Goal: Information Seeking & Learning: Learn about a topic

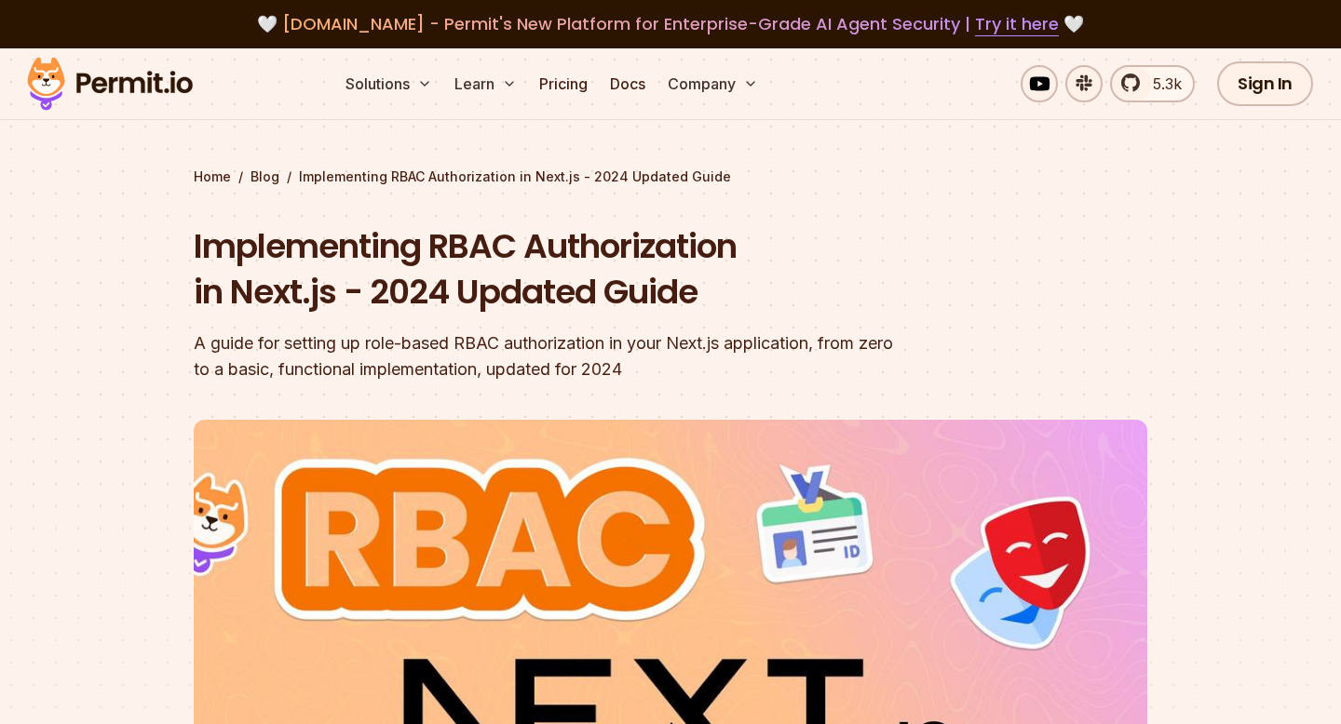
click at [441, 267] on h1 "Implementing RBAC Authorization in Next.js - 2024 Updated Guide" at bounding box center [551, 269] width 715 height 92
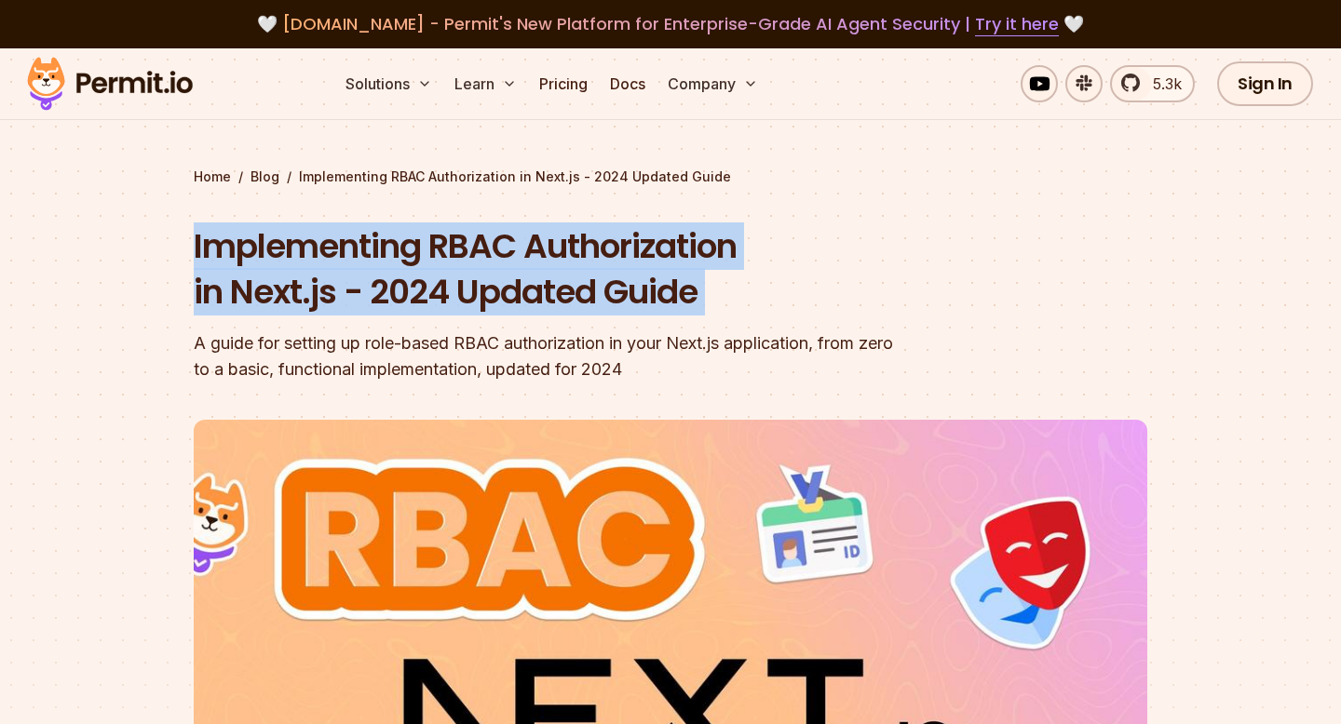
click at [441, 267] on h1 "Implementing RBAC Authorization in Next.js - 2024 Updated Guide" at bounding box center [551, 269] width 715 height 92
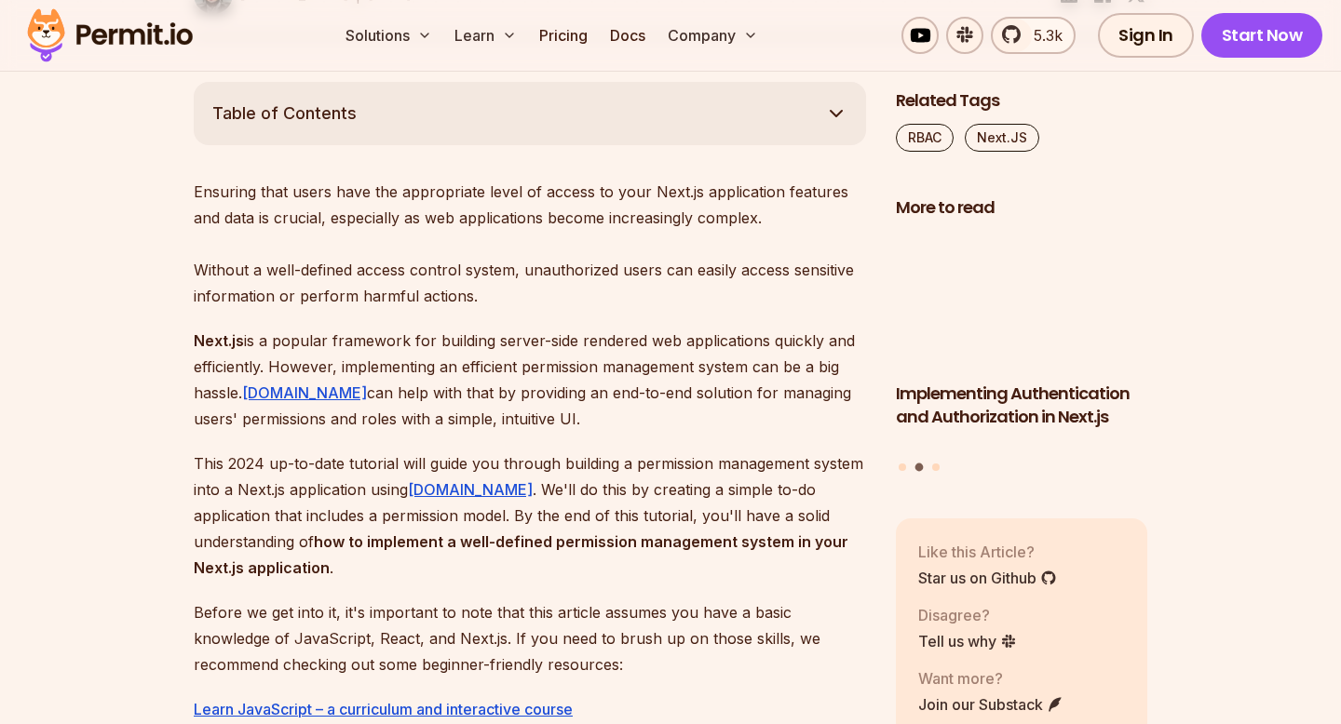
scroll to position [975, 0]
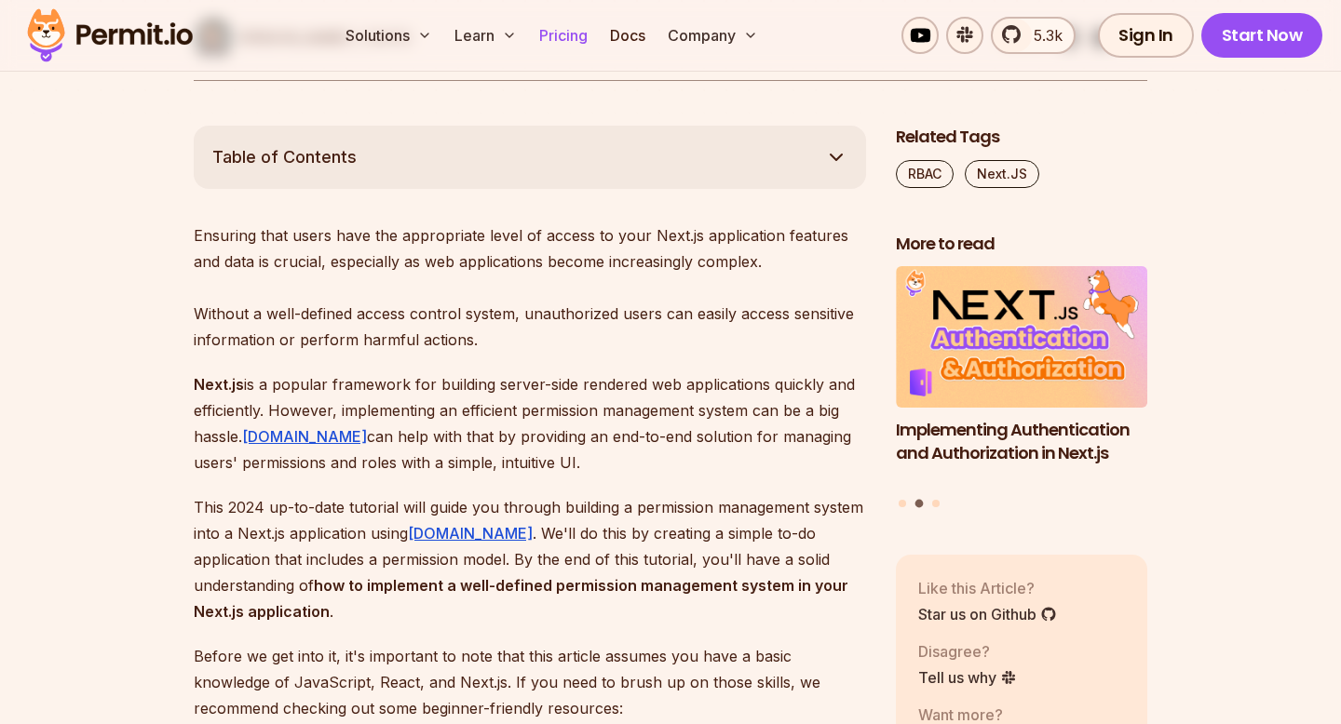
click at [558, 38] on link "Pricing" at bounding box center [563, 35] width 63 height 37
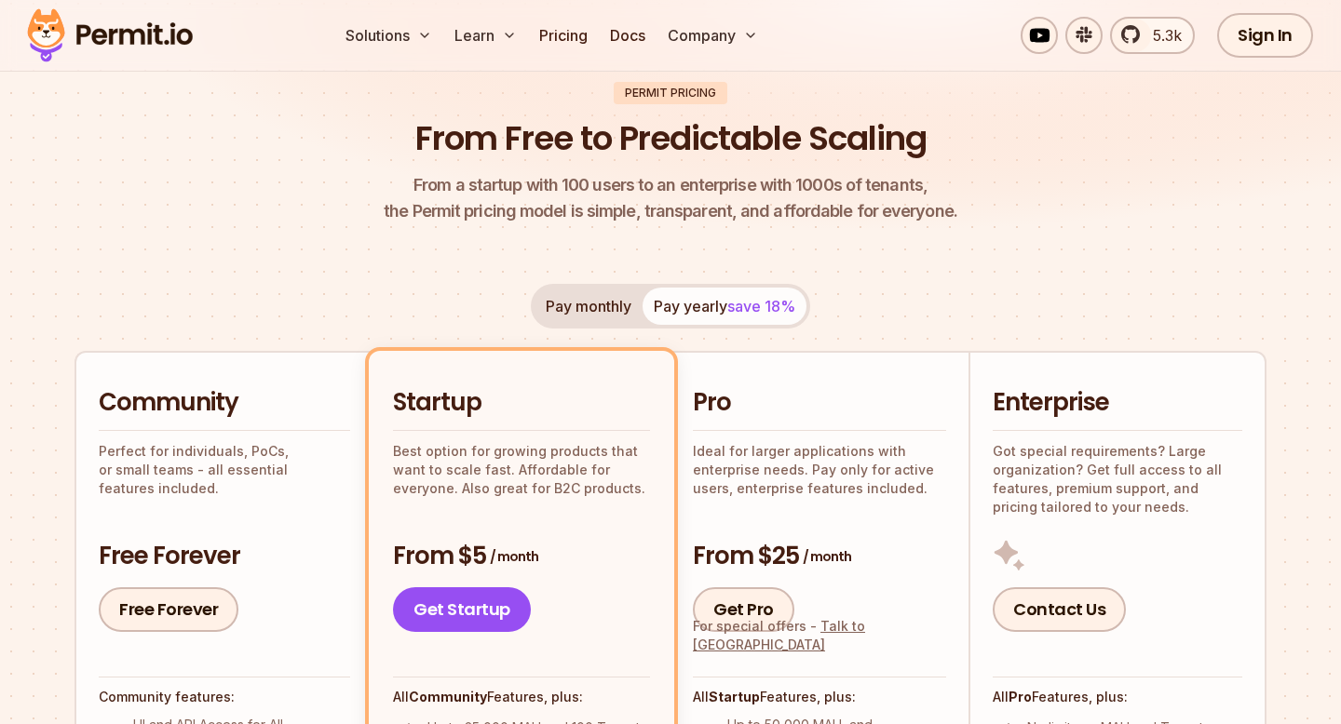
scroll to position [247, 0]
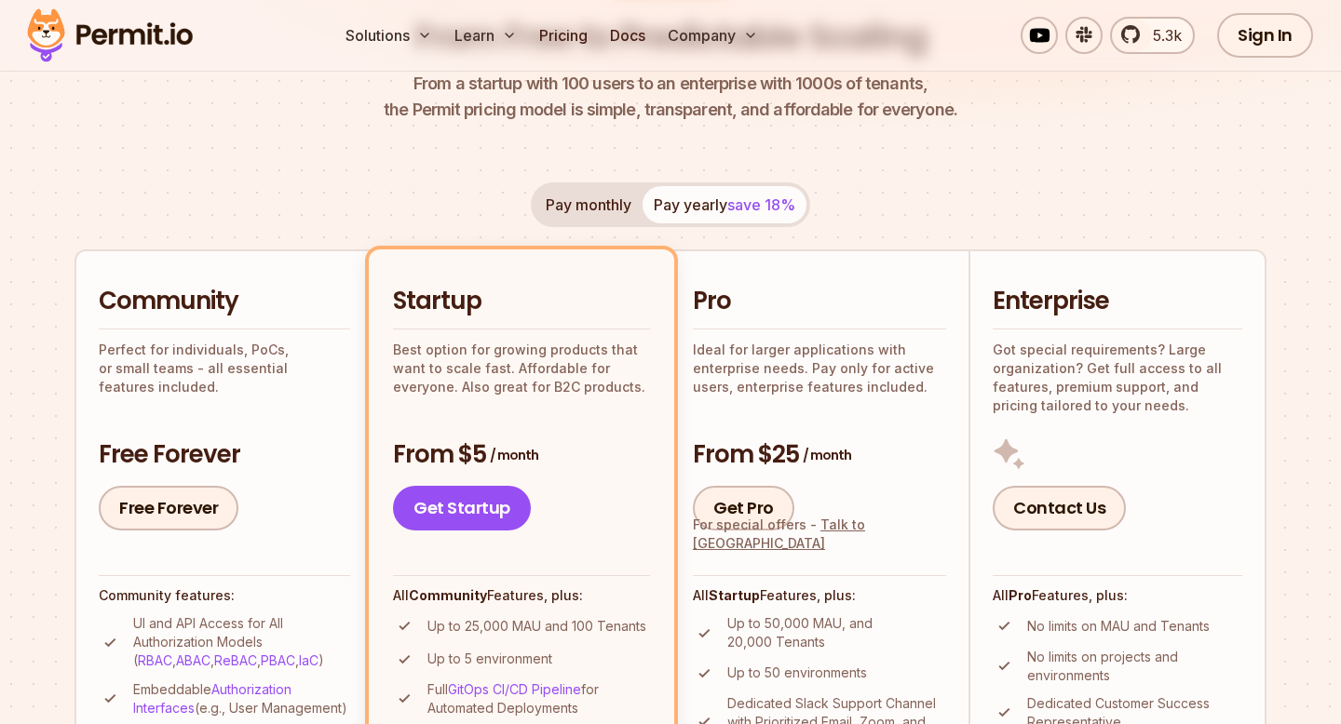
click at [545, 208] on button "Pay monthly" at bounding box center [588, 204] width 108 height 37
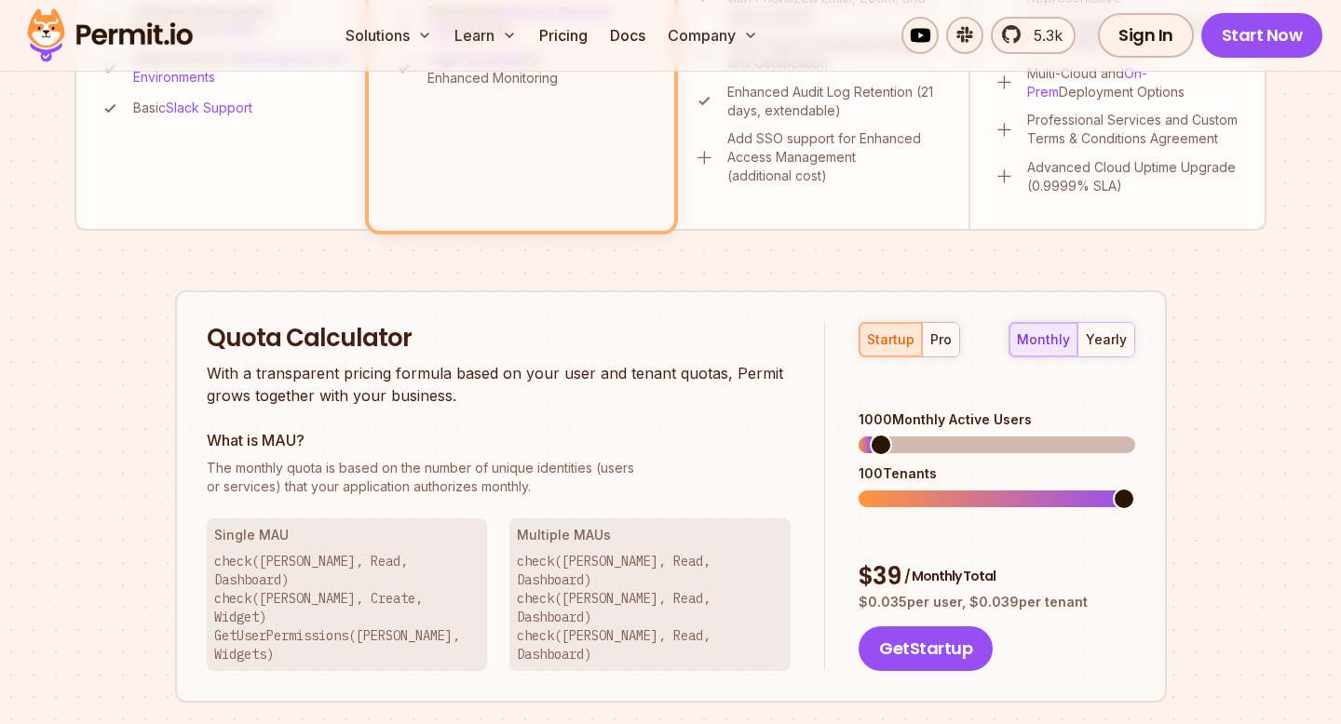
scroll to position [972, 0]
click at [859, 433] on span at bounding box center [870, 444] width 22 height 22
click at [943, 504] on span at bounding box center [954, 498] width 22 height 22
click at [663, 440] on h3 "What is MAU?" at bounding box center [499, 439] width 585 height 22
